Goal: Information Seeking & Learning: Learn about a topic

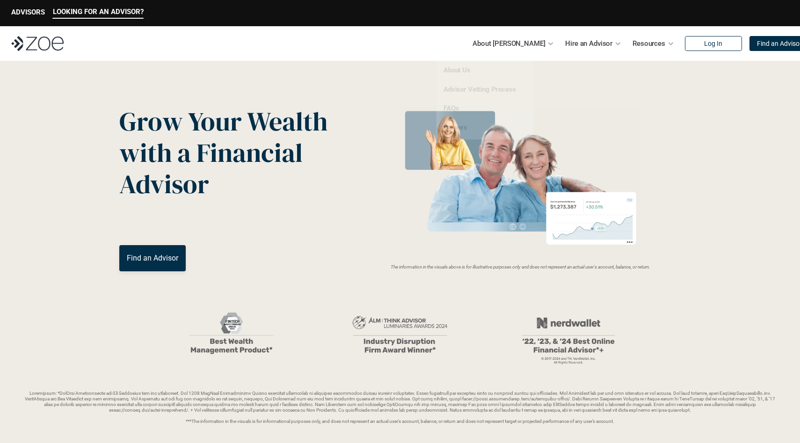
click at [511, 51] on div "About [PERSON_NAME]" at bounding box center [513, 43] width 81 height 19
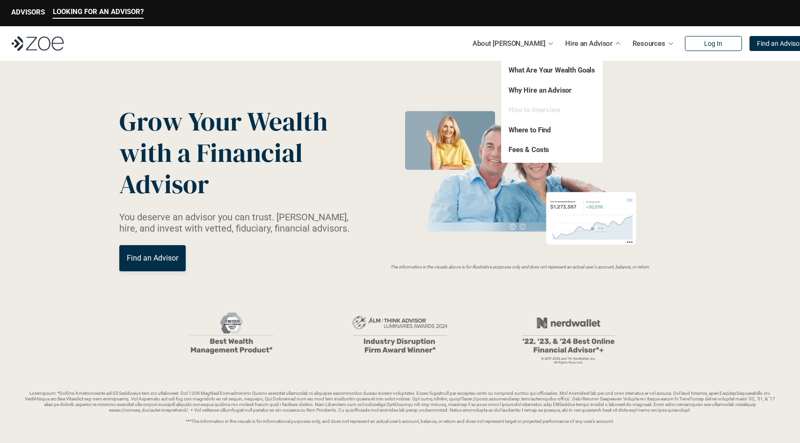
click at [535, 112] on link "How to Interview" at bounding box center [535, 110] width 52 height 8
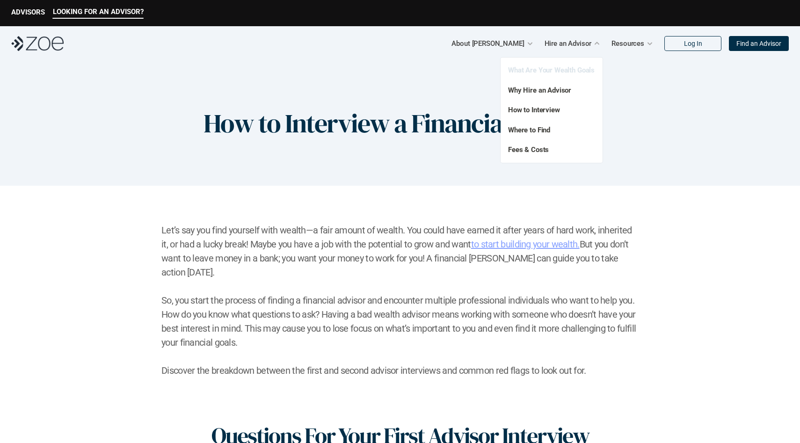
click at [563, 69] on link "What Are Your Wealth Goals" at bounding box center [551, 70] width 87 height 8
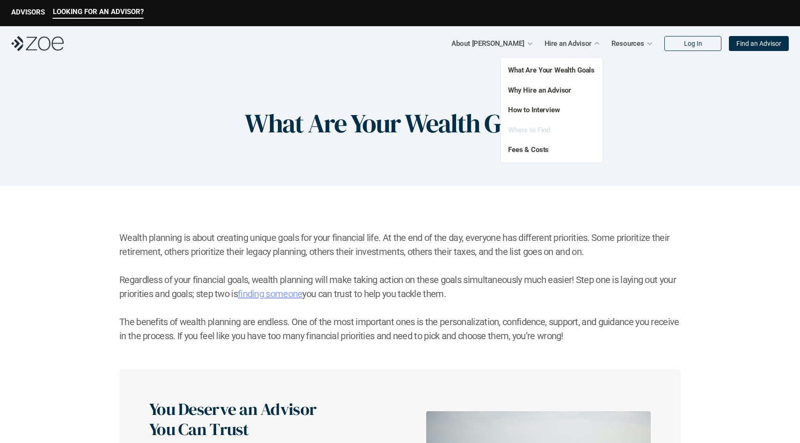
click at [538, 134] on link "Where to Find" at bounding box center [529, 130] width 42 height 8
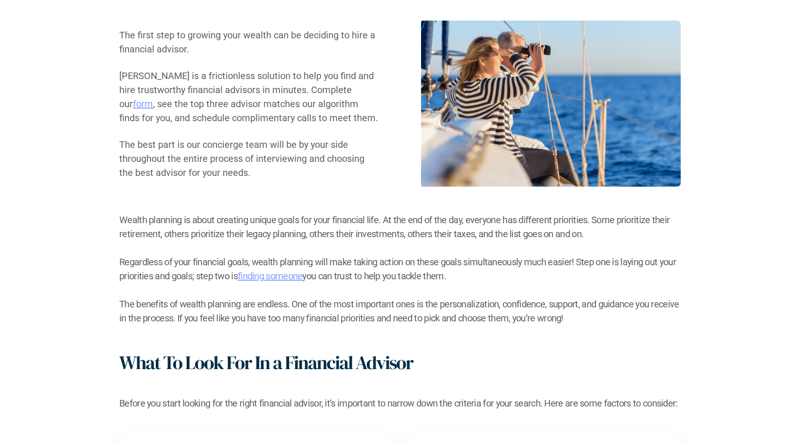
scroll to position [211, 0]
